Goal: Transaction & Acquisition: Download file/media

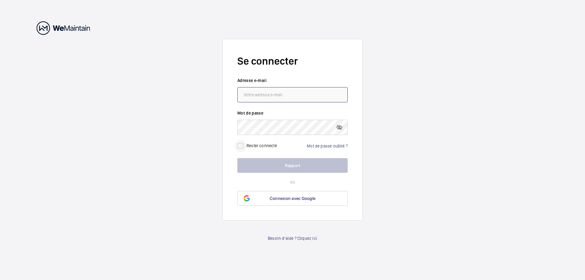
type input "[EMAIL_ADDRESS][PERSON_NAME][DOMAIN_NAME]"
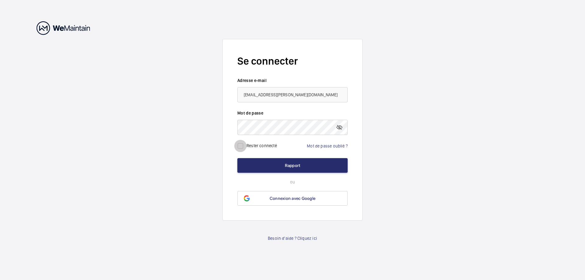
click at [240, 145] on input "checkbox" at bounding box center [240, 146] width 12 height 12
checkbox input "true"
click at [292, 167] on font "Rapport" at bounding box center [293, 165] width 16 height 5
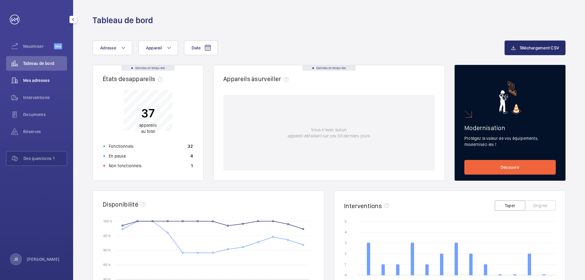
click at [43, 81] on font "Mes adresses" at bounding box center [36, 80] width 27 height 5
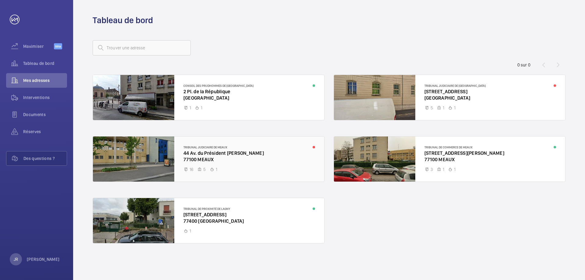
click at [229, 158] on div at bounding box center [208, 159] width 231 height 45
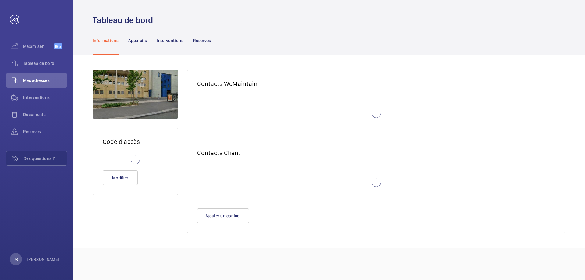
click at [229, 158] on wm-front-card-header "Contacts Client" at bounding box center [376, 150] width 378 height 23
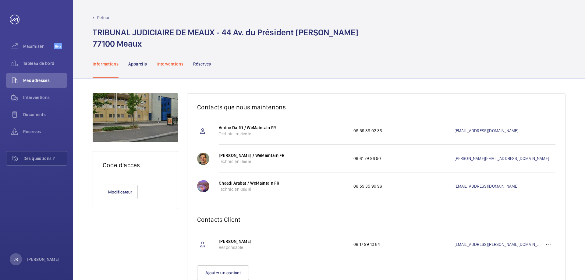
click at [171, 66] on p "Interventions" at bounding box center [170, 64] width 27 height 6
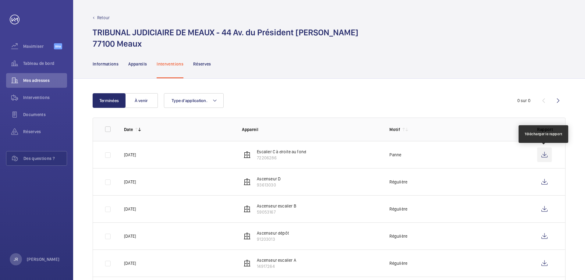
click at [544, 157] on wm-front-icon-button at bounding box center [544, 155] width 15 height 15
